Goal: Information Seeking & Learning: Learn about a topic

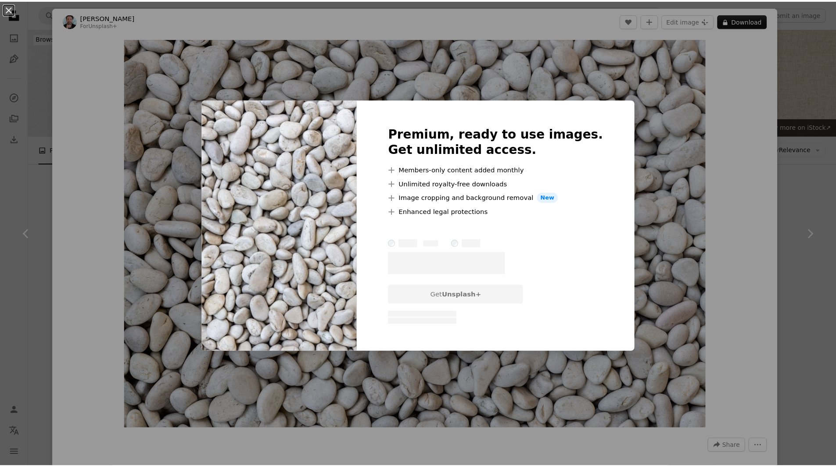
scroll to position [921, 0]
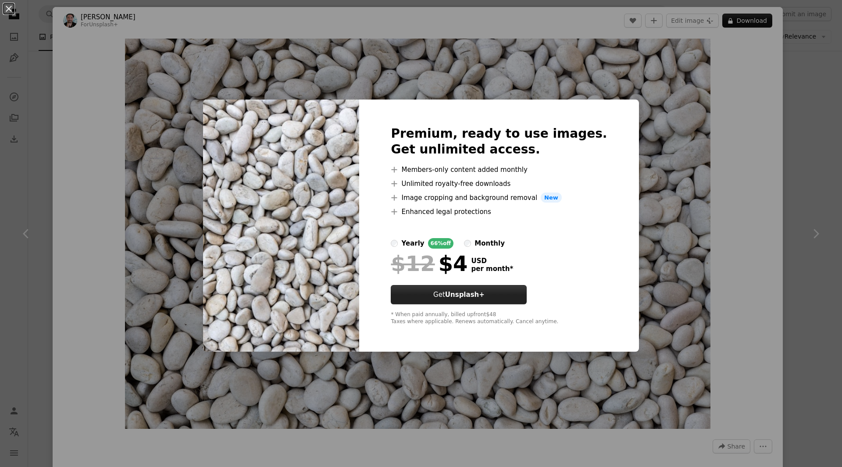
click at [467, 295] on strong "Unsplash+" at bounding box center [464, 295] width 39 height 8
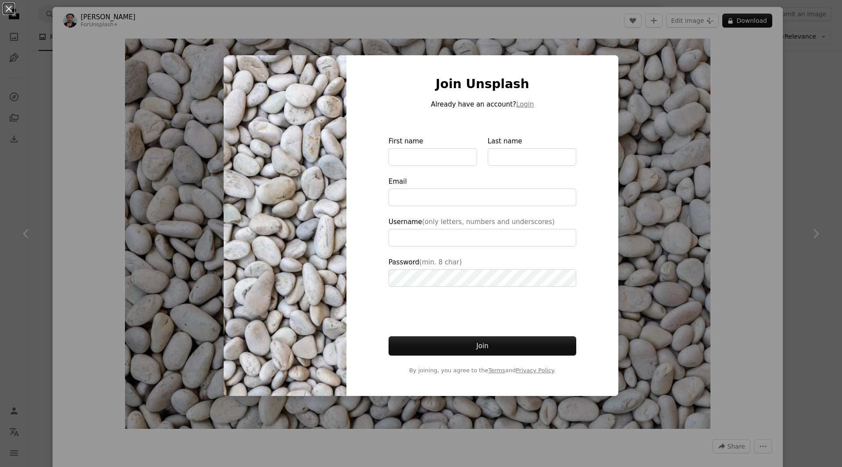
type input "**********"
click at [618, 39] on div "An X shape Join Unsplash Already have an account? Login First name Last name Em…" at bounding box center [421, 233] width 842 height 467
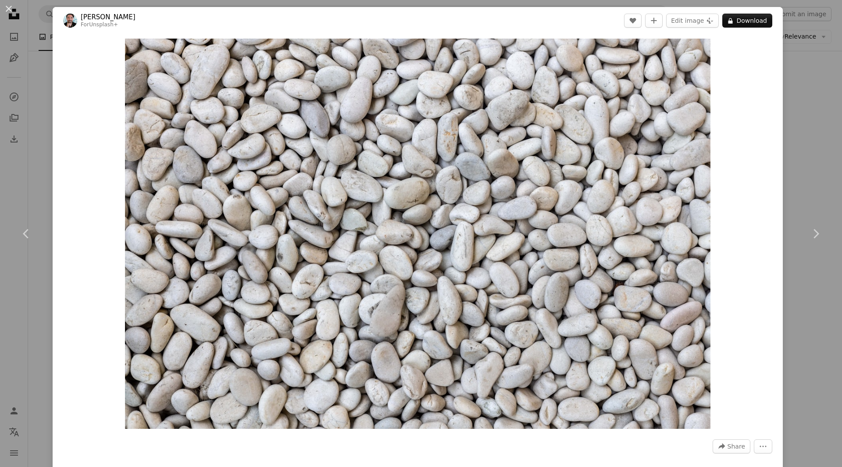
click at [795, 121] on div "An X shape Chevron left Chevron right [PERSON_NAME] For Unsplash+ A heart A plu…" at bounding box center [421, 233] width 842 height 467
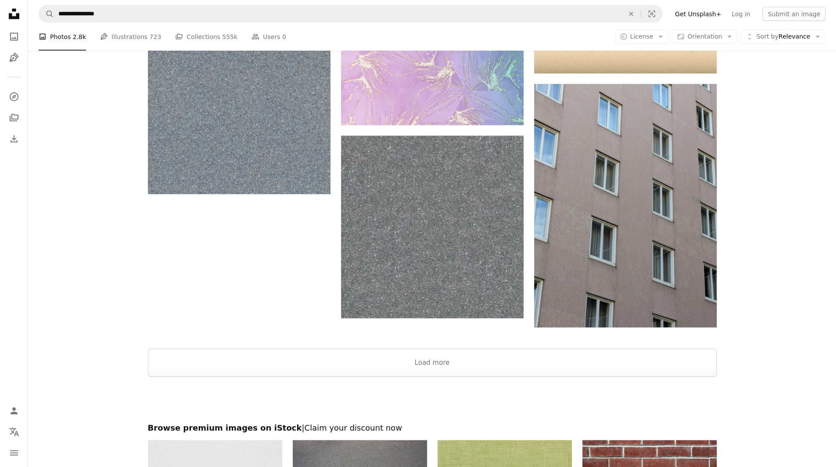
scroll to position [1401, 0]
click at [744, 14] on link "Log in" at bounding box center [740, 14] width 29 height 14
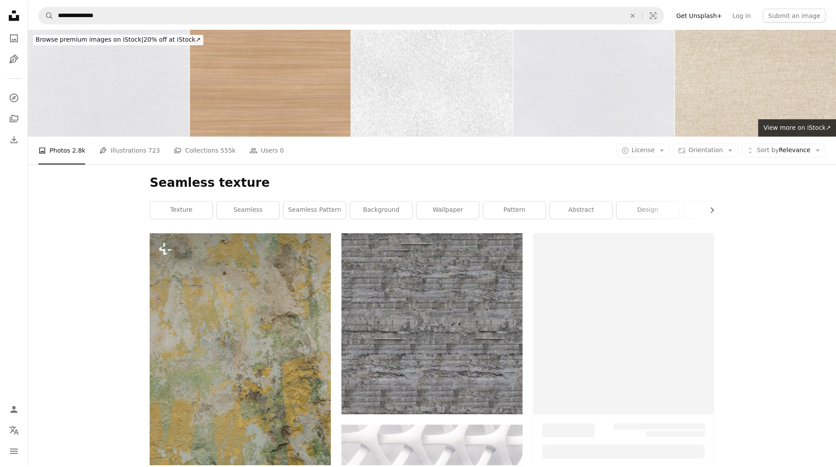
scroll to position [1401, 0]
